Goal: Navigation & Orientation: Find specific page/section

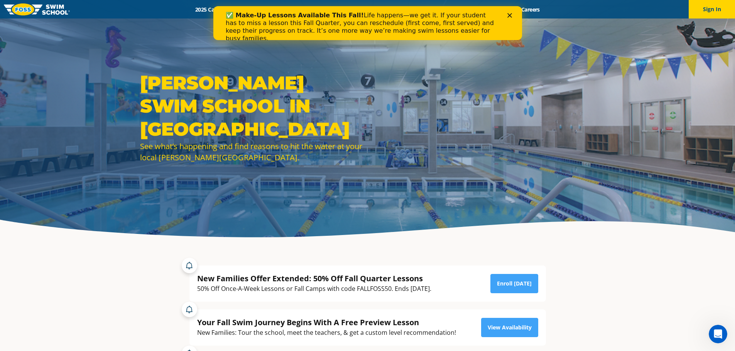
click at [508, 17] on polygon "Close" at bounding box center [509, 15] width 5 height 5
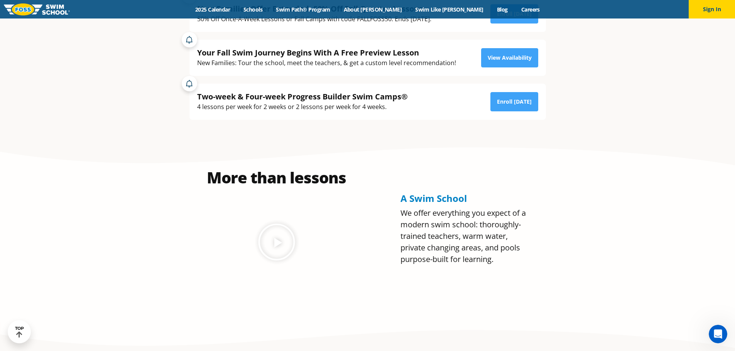
scroll to position [77, 0]
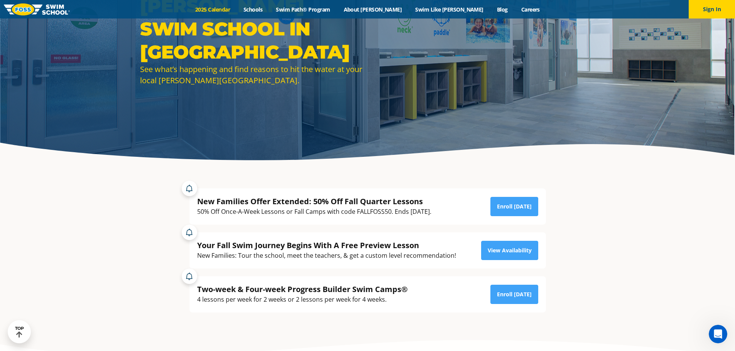
click at [237, 9] on link "2025 Calendar" at bounding box center [213, 9] width 48 height 7
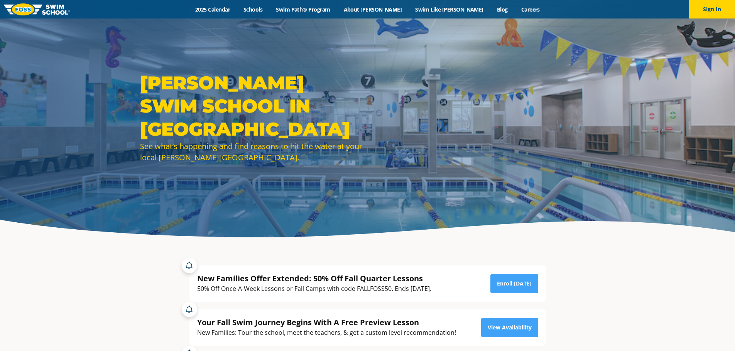
scroll to position [77, 0]
click at [269, 11] on link "Schools" at bounding box center [253, 9] width 32 height 7
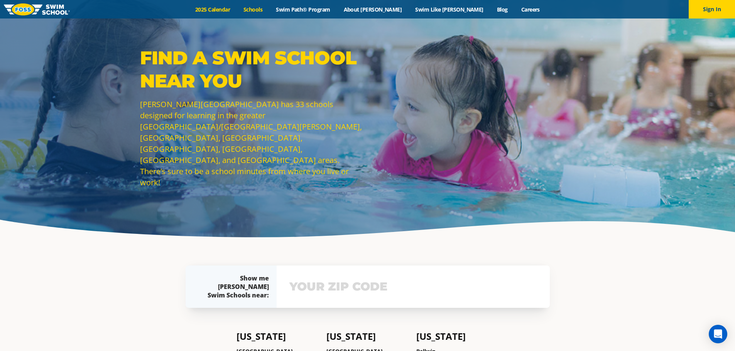
click at [237, 12] on link "2025 Calendar" at bounding box center [213, 9] width 48 height 7
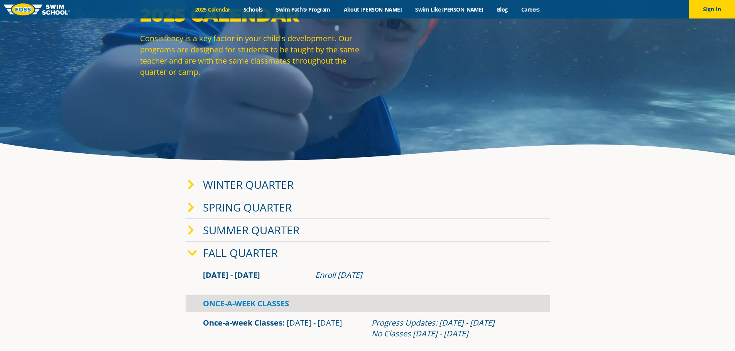
scroll to position [77, 0]
click at [189, 186] on icon at bounding box center [190, 184] width 7 height 11
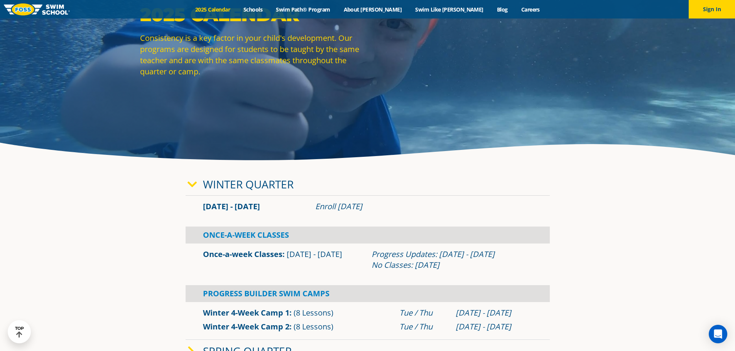
click at [188, 185] on icon at bounding box center [192, 184] width 10 height 11
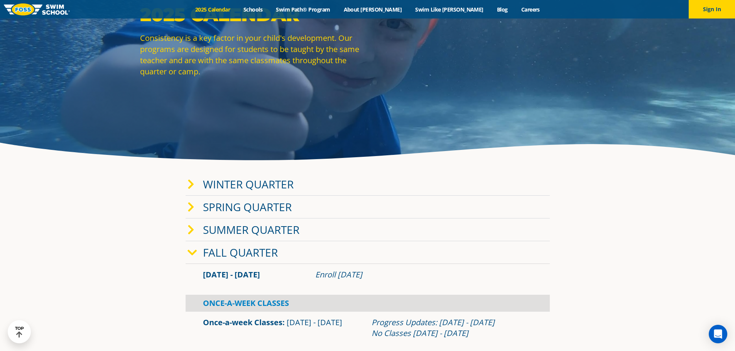
click at [191, 252] on icon at bounding box center [192, 253] width 10 height 11
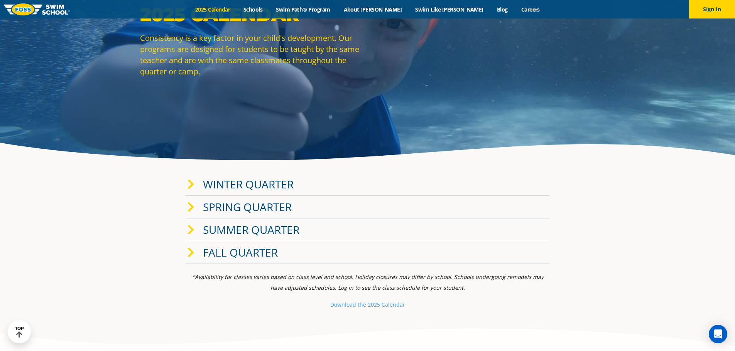
click at [198, 257] on span at bounding box center [194, 252] width 15 height 11
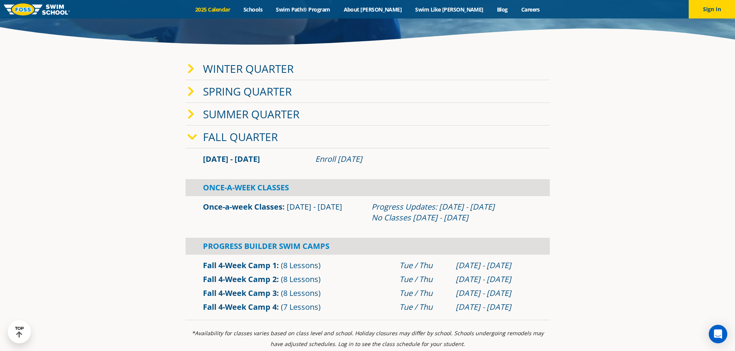
scroll to position [231, 0]
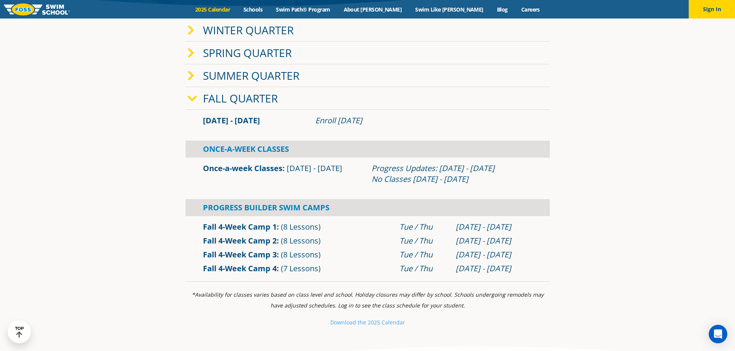
click at [250, 269] on link "Fall 4-Week Camp 4" at bounding box center [240, 268] width 74 height 10
